Goal: Transaction & Acquisition: Purchase product/service

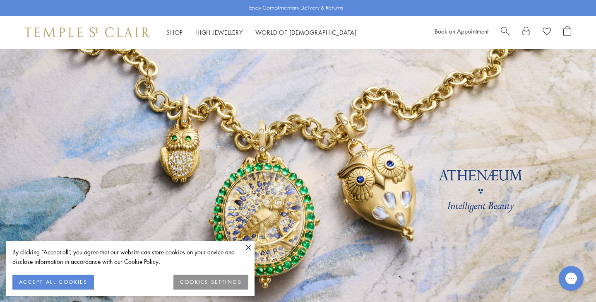
click at [200, 281] on button "COOKIES SETTINGS" at bounding box center [210, 281] width 75 height 15
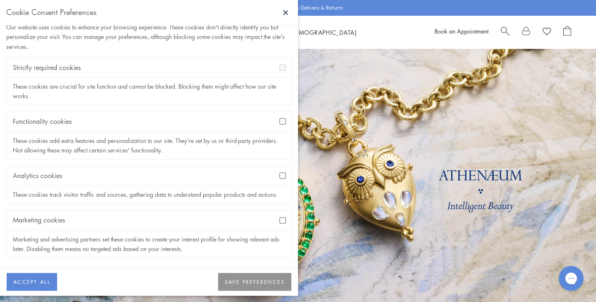
scroll to position [22, 0]
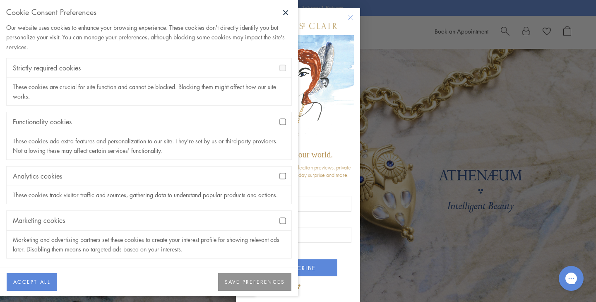
click at [281, 197] on div "These cookies track visitor traffic and sources, gathering data to understand p…" at bounding box center [149, 195] width 285 height 18
click at [241, 284] on button "SAVE PREFERENCES" at bounding box center [254, 282] width 73 height 18
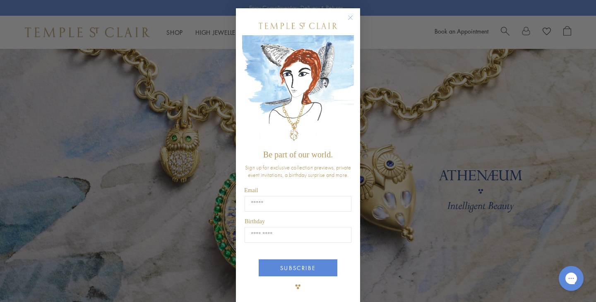
click at [348, 18] on circle "Close dialog" at bounding box center [351, 18] width 10 height 10
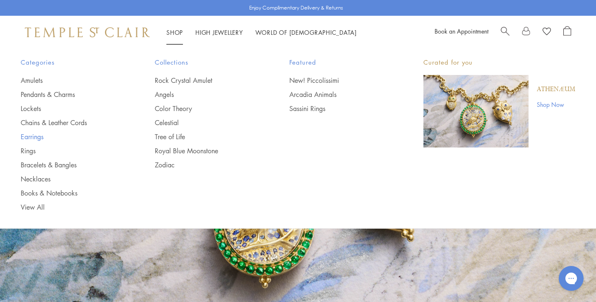
click at [39, 135] on link "Earrings" at bounding box center [71, 136] width 101 height 9
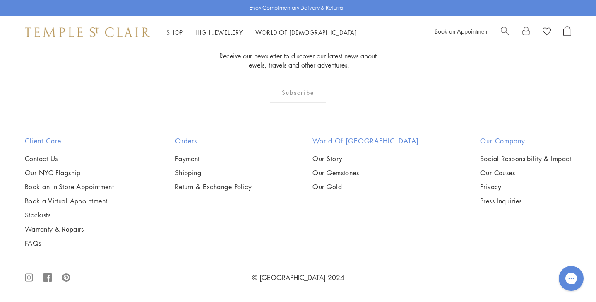
scroll to position [3959, 0]
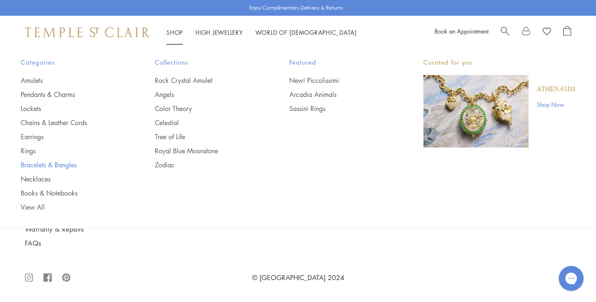
click at [59, 163] on link "Bracelets & Bangles" at bounding box center [71, 164] width 101 height 9
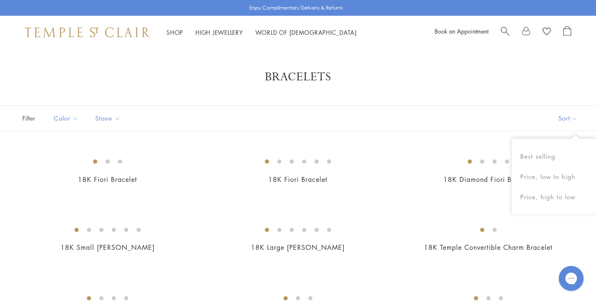
click at [559, 118] on button "Sort" at bounding box center [568, 118] width 56 height 25
click at [567, 116] on button "Sort" at bounding box center [568, 118] width 56 height 25
click at [548, 175] on button "Price, low to high" at bounding box center [554, 176] width 84 height 20
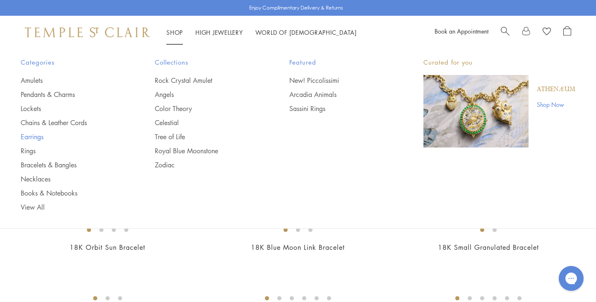
click at [36, 137] on link "Earrings" at bounding box center [71, 136] width 101 height 9
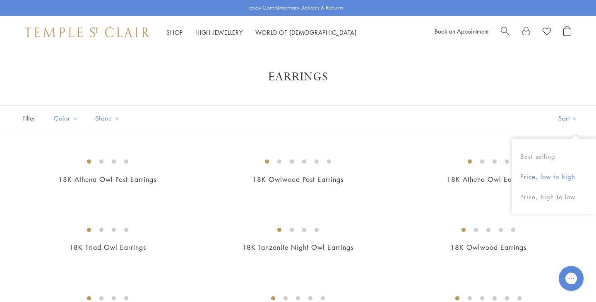
click at [542, 176] on button "Price, low to high" at bounding box center [554, 176] width 84 height 20
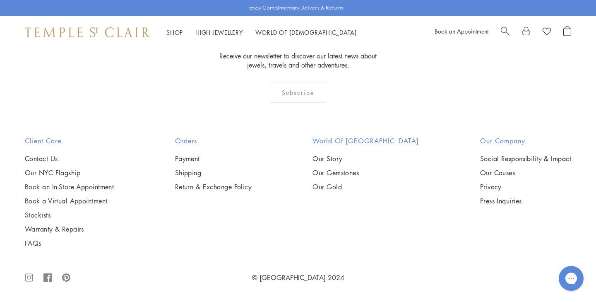
scroll to position [1912, 0]
